Goal: Information Seeking & Learning: Learn about a topic

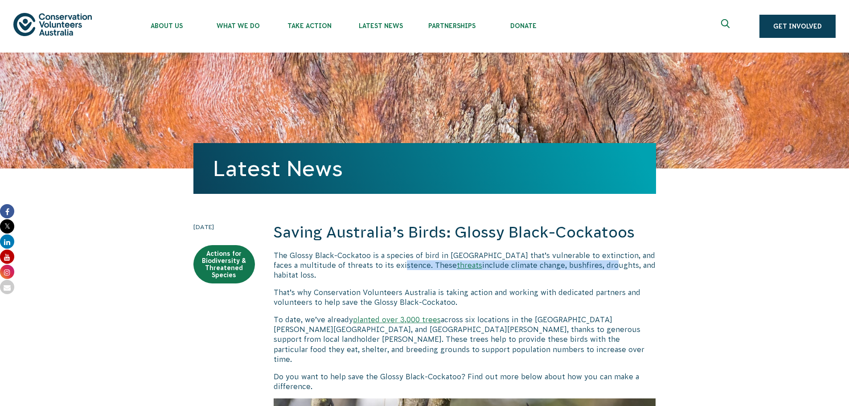
click at [584, 262] on p "The Glossy Black-Cockatoo is a species of bird in [GEOGRAPHIC_DATA] that’s vuln…" at bounding box center [464, 265] width 382 height 30
click at [596, 269] on p "The Glossy Black-Cockatoo is a species of bird in [GEOGRAPHIC_DATA] that’s vuln…" at bounding box center [464, 265] width 382 height 30
click at [457, 264] on link "threats" at bounding box center [469, 265] width 25 height 8
drag, startPoint x: 482, startPoint y: 265, endPoint x: 297, endPoint y: 276, distance: 185.6
click at [297, 276] on p "The Glossy Black-Cockatoo is a species of bird in [GEOGRAPHIC_DATA] that’s vuln…" at bounding box center [464, 265] width 382 height 30
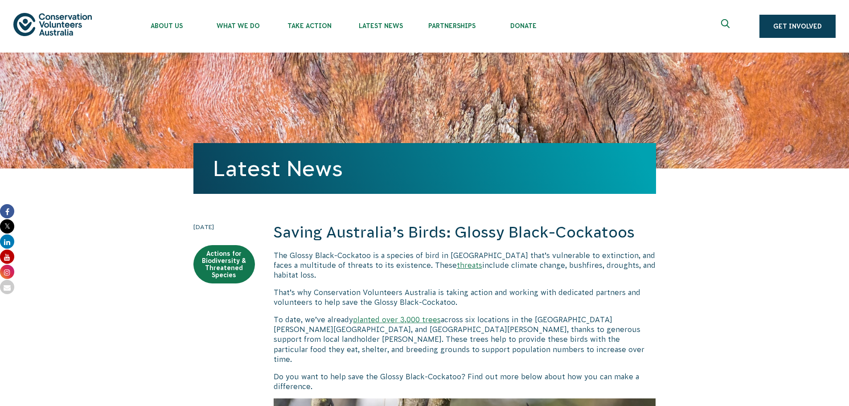
copy p "climate change, bushfires, droughts, and habitat loss."
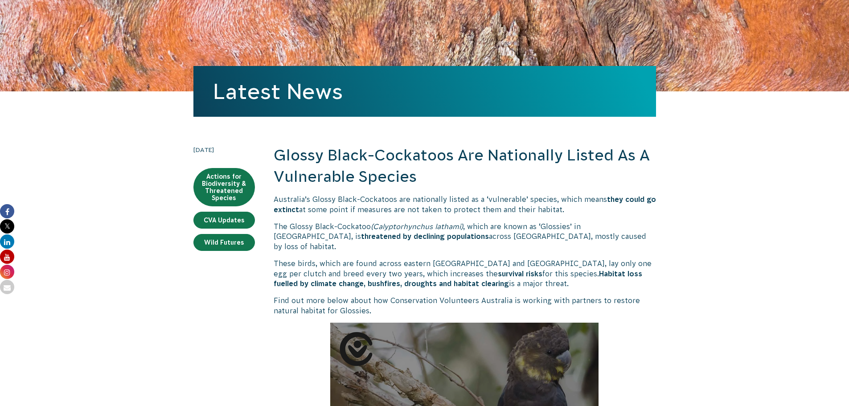
scroll to position [89, 0]
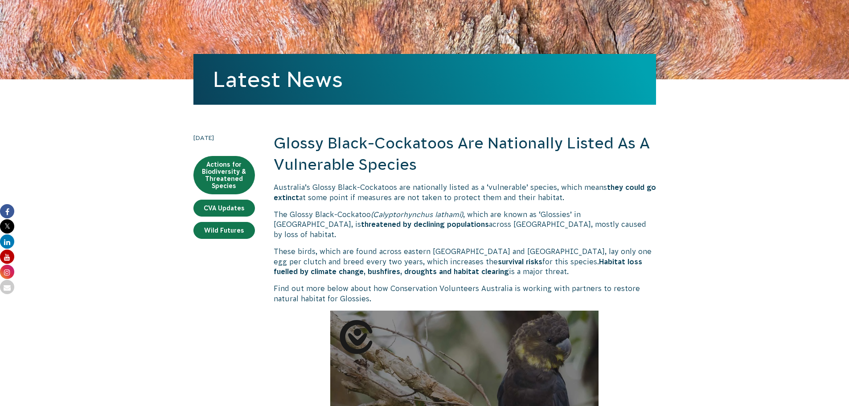
drag, startPoint x: 533, startPoint y: 254, endPoint x: 537, endPoint y: 261, distance: 7.8
click at [537, 261] on p "These birds, which are found across eastern Australia and Kangaroo Island, lay …" at bounding box center [464, 261] width 382 height 30
click at [535, 264] on p "These birds, which are found across eastern Australia and Kangaroo Island, lay …" at bounding box center [464, 261] width 382 height 30
drag, startPoint x: 532, startPoint y: 253, endPoint x: 538, endPoint y: 259, distance: 8.2
click at [538, 259] on p "These birds, which are found across eastern Australia and Kangaroo Island, lay …" at bounding box center [464, 261] width 382 height 30
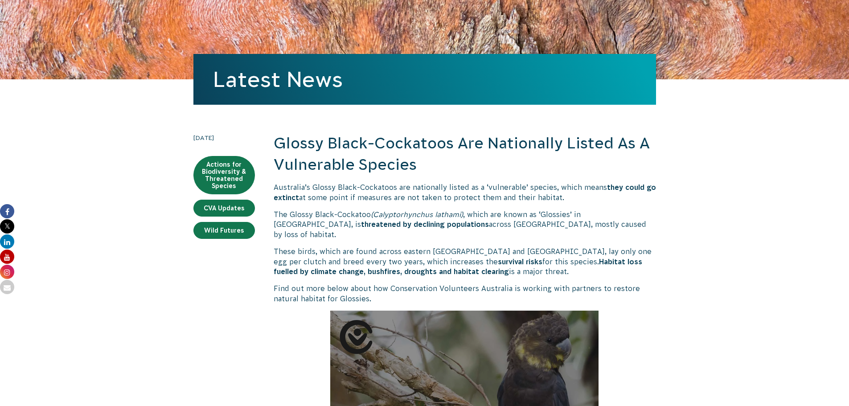
copy p "Habitat loss fuelled by climate change, bushfires, droughts and habitat clearin…"
